Goal: Find specific page/section: Find specific page/section

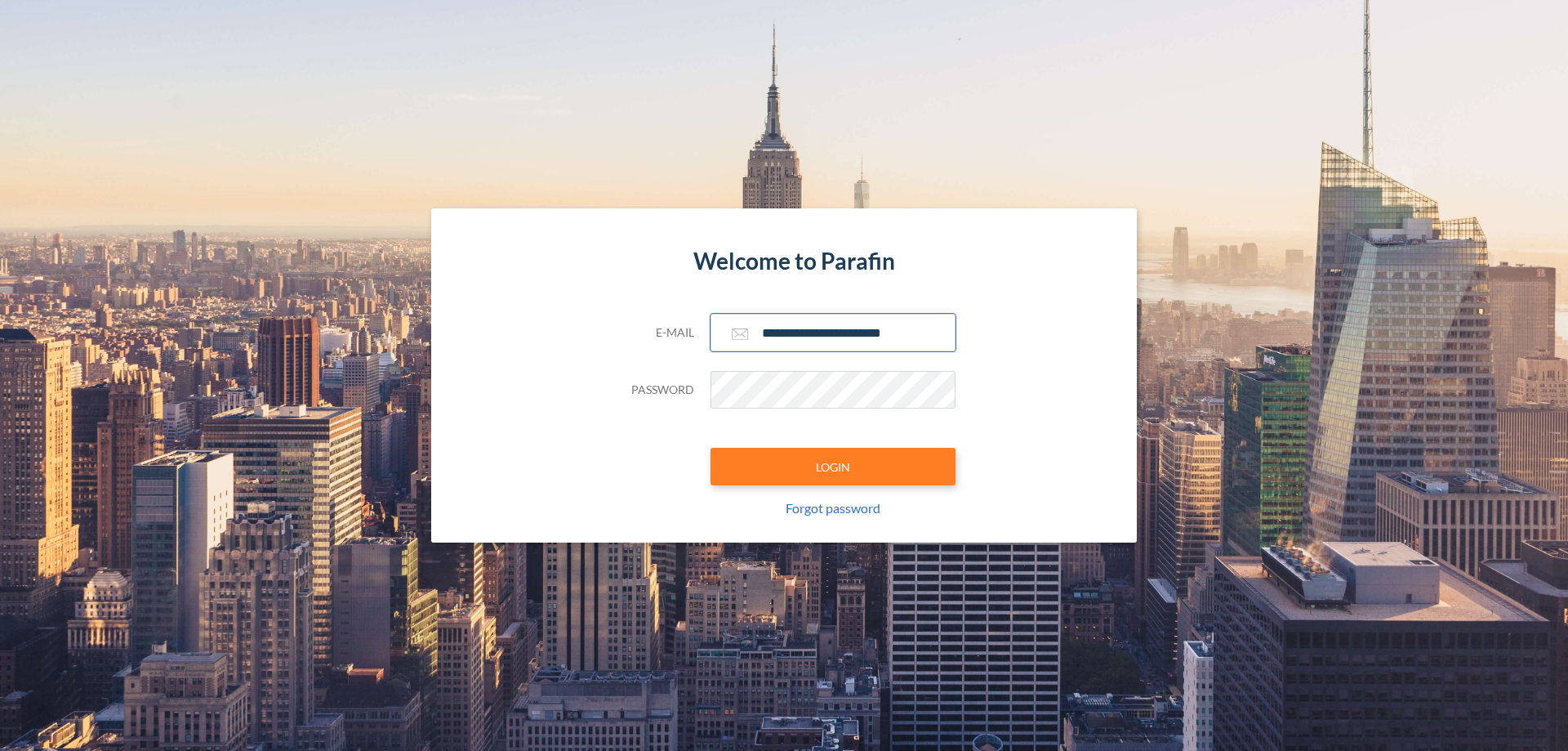
type input "**********"
click at [833, 466] on button "LOGIN" at bounding box center [833, 466] width 245 height 38
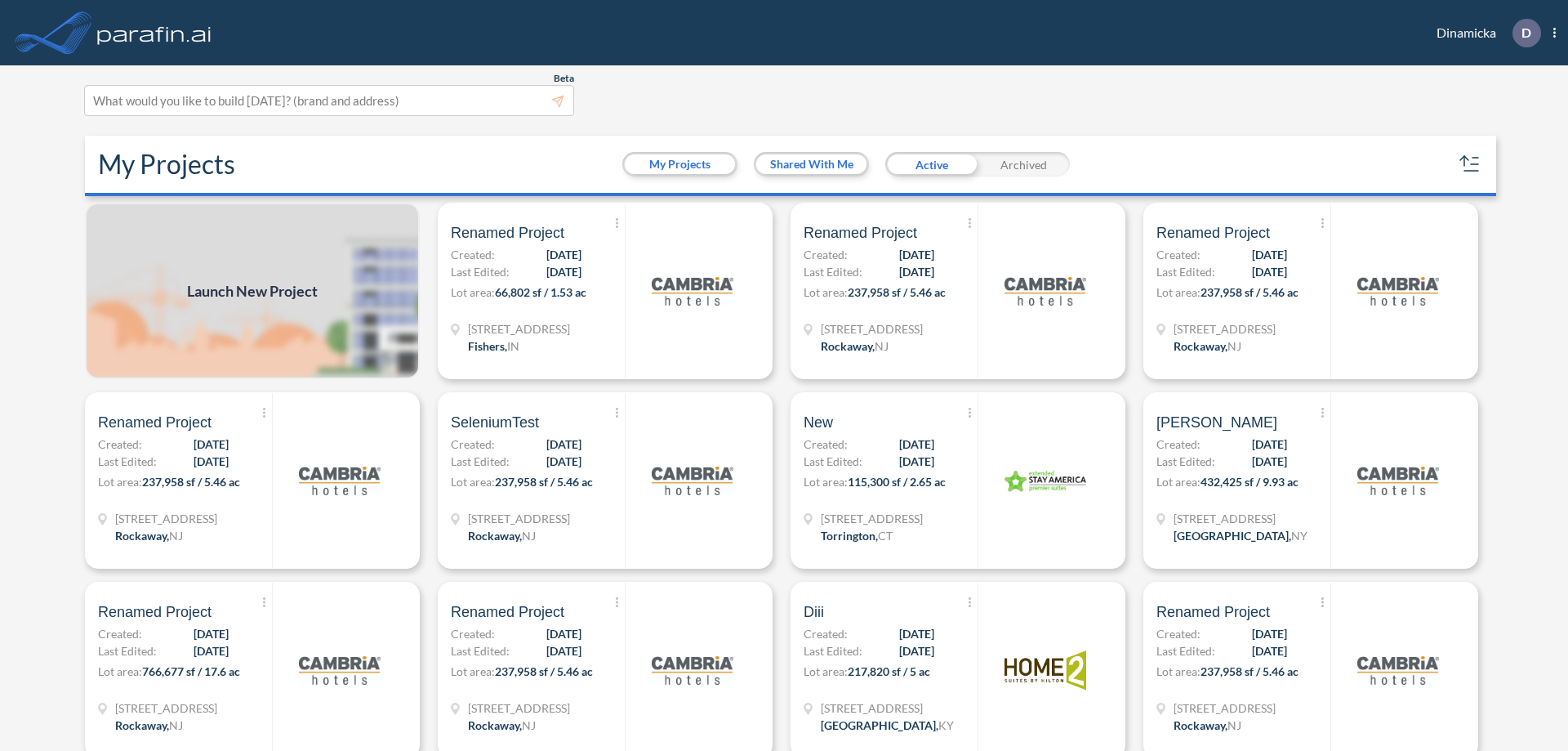
scroll to position [4, 0]
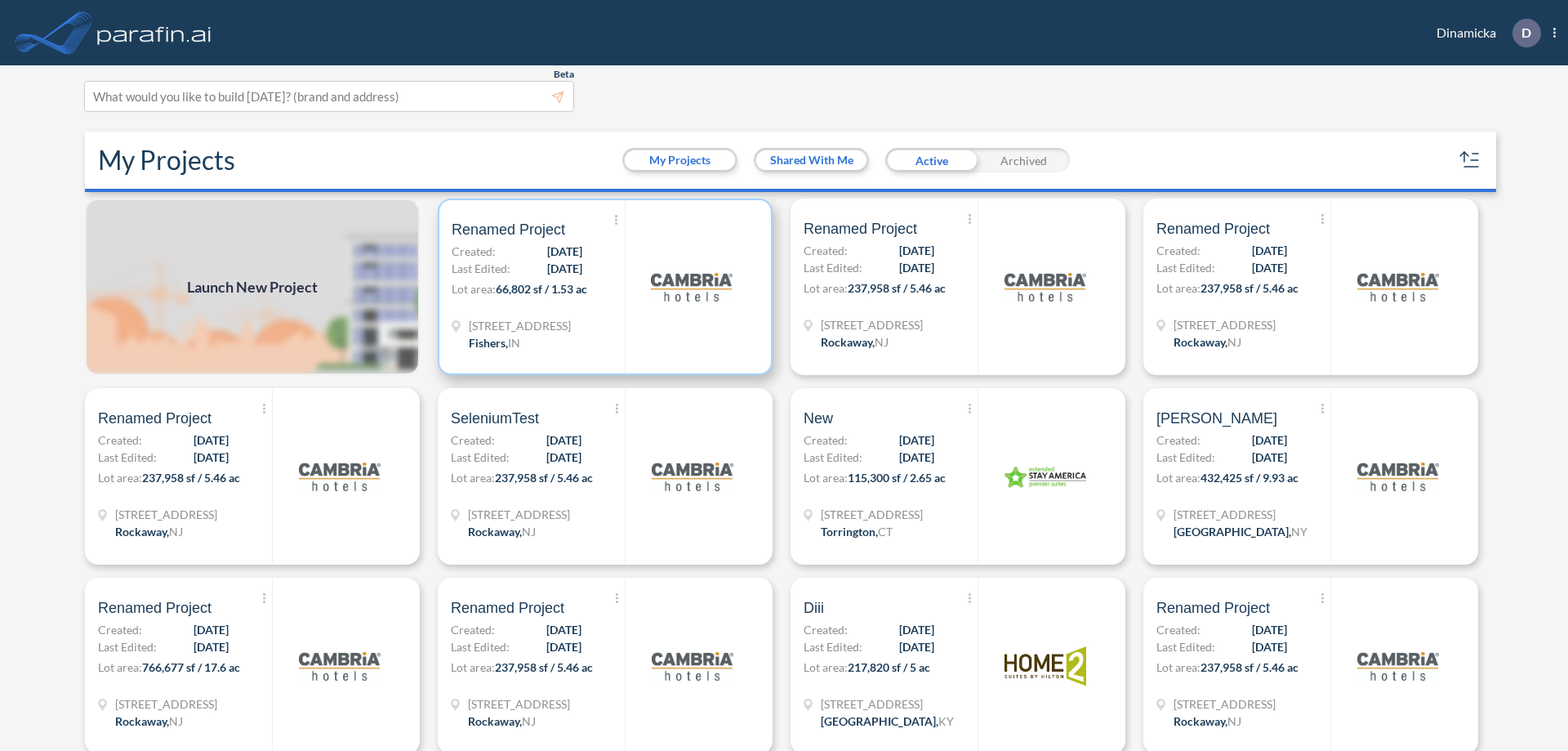
click at [601, 287] on p "Lot area: 66,802 sf / 1.53 ac" at bounding box center [538, 292] width 173 height 23
